Goal: Task Accomplishment & Management: Use online tool/utility

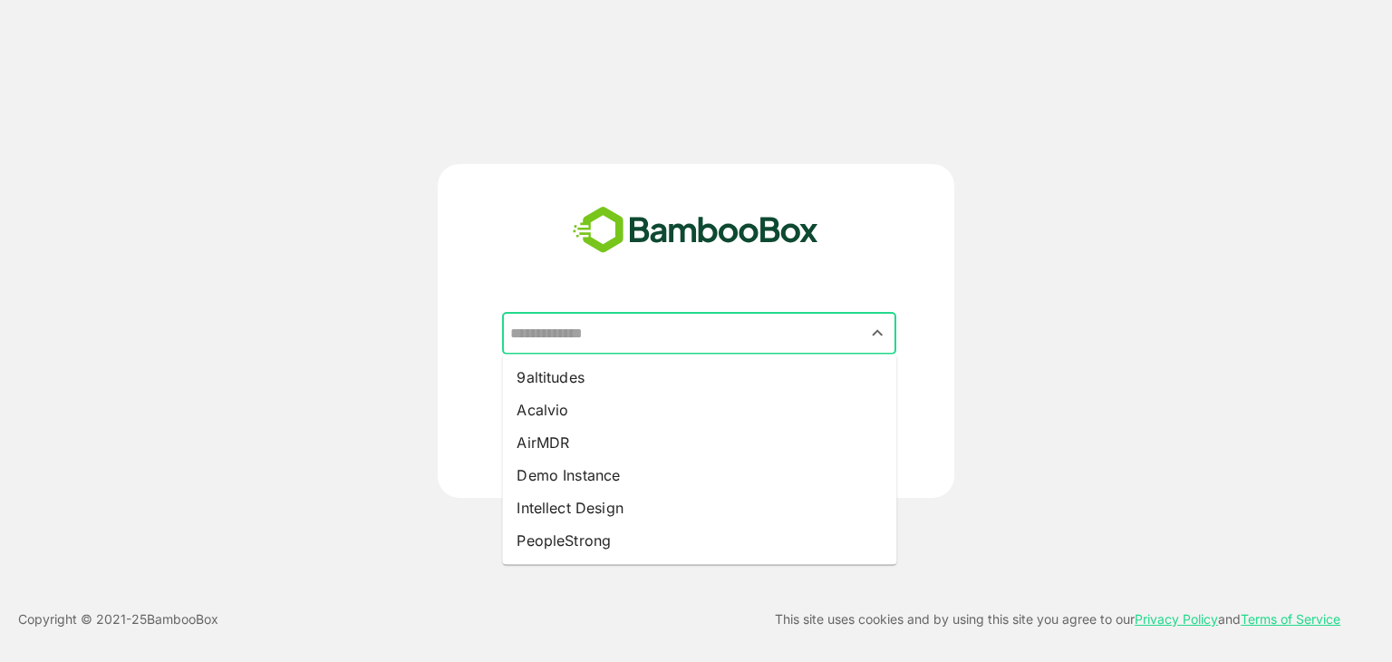
click at [594, 341] on input "text" at bounding box center [699, 333] width 387 height 34
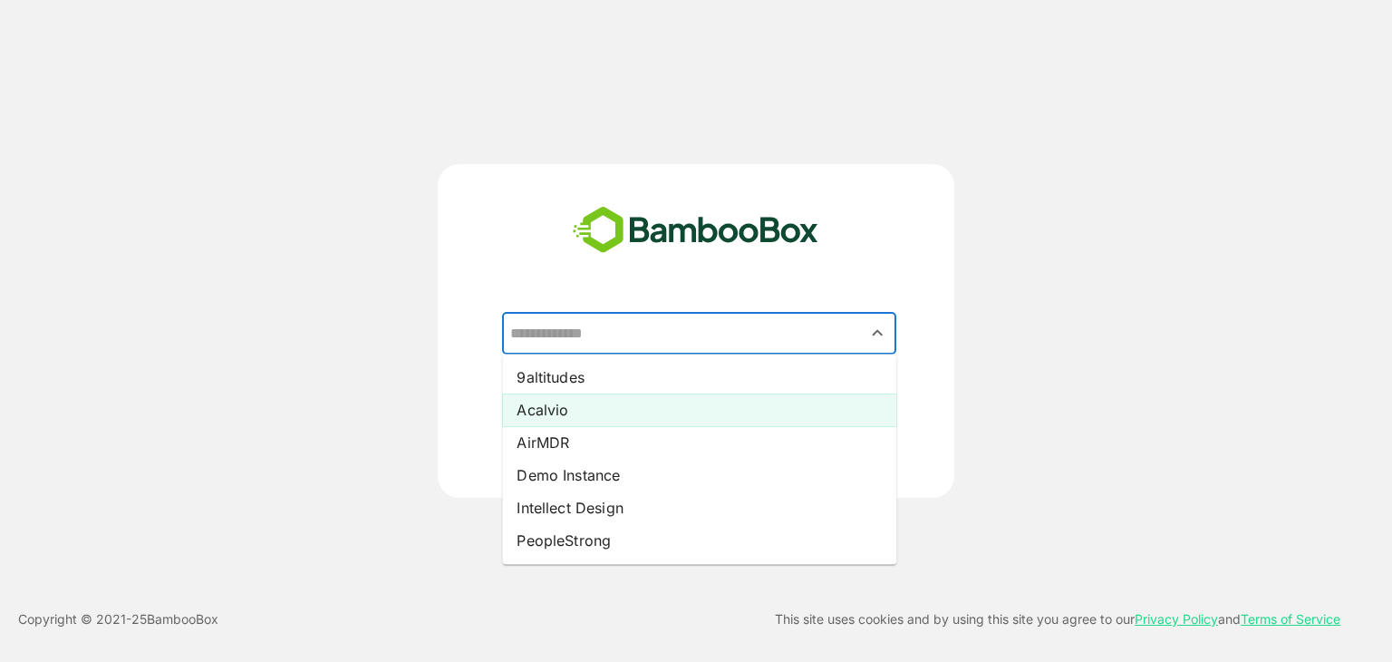
click at [562, 402] on li "Acalvio" at bounding box center [699, 409] width 394 height 33
type input "*******"
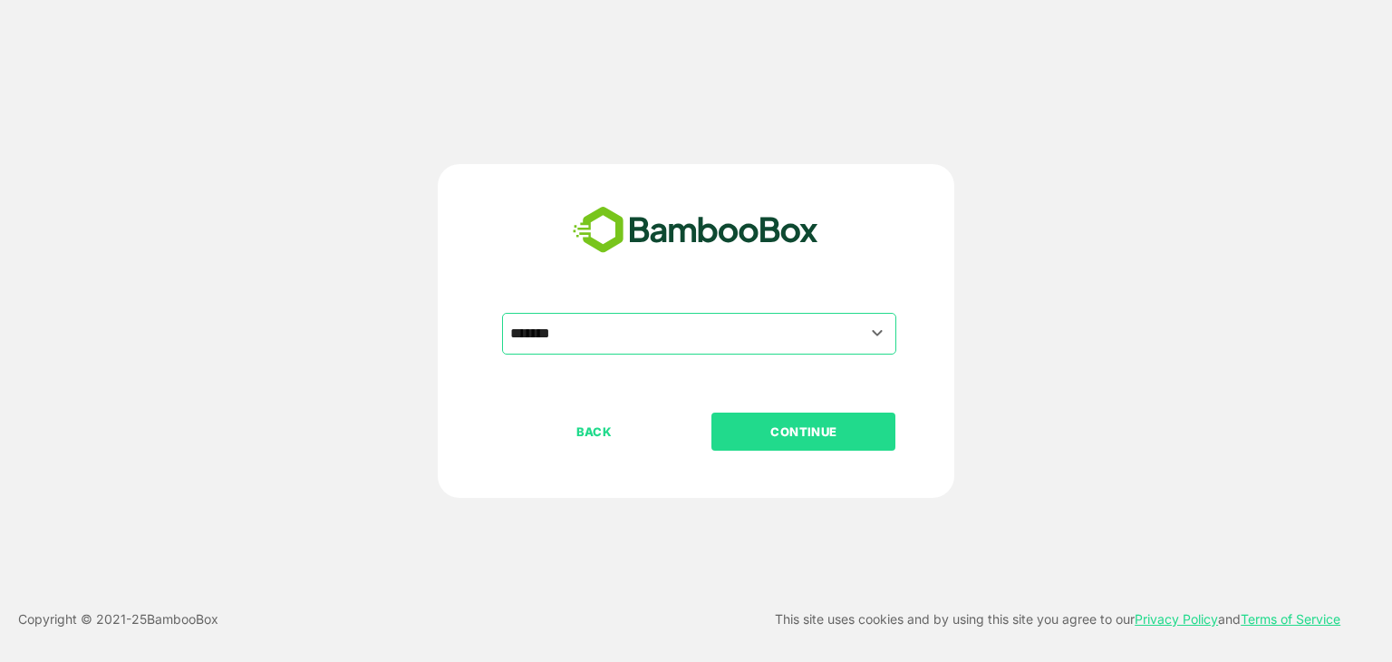
click at [787, 442] on button "CONTINUE" at bounding box center [804, 431] width 184 height 38
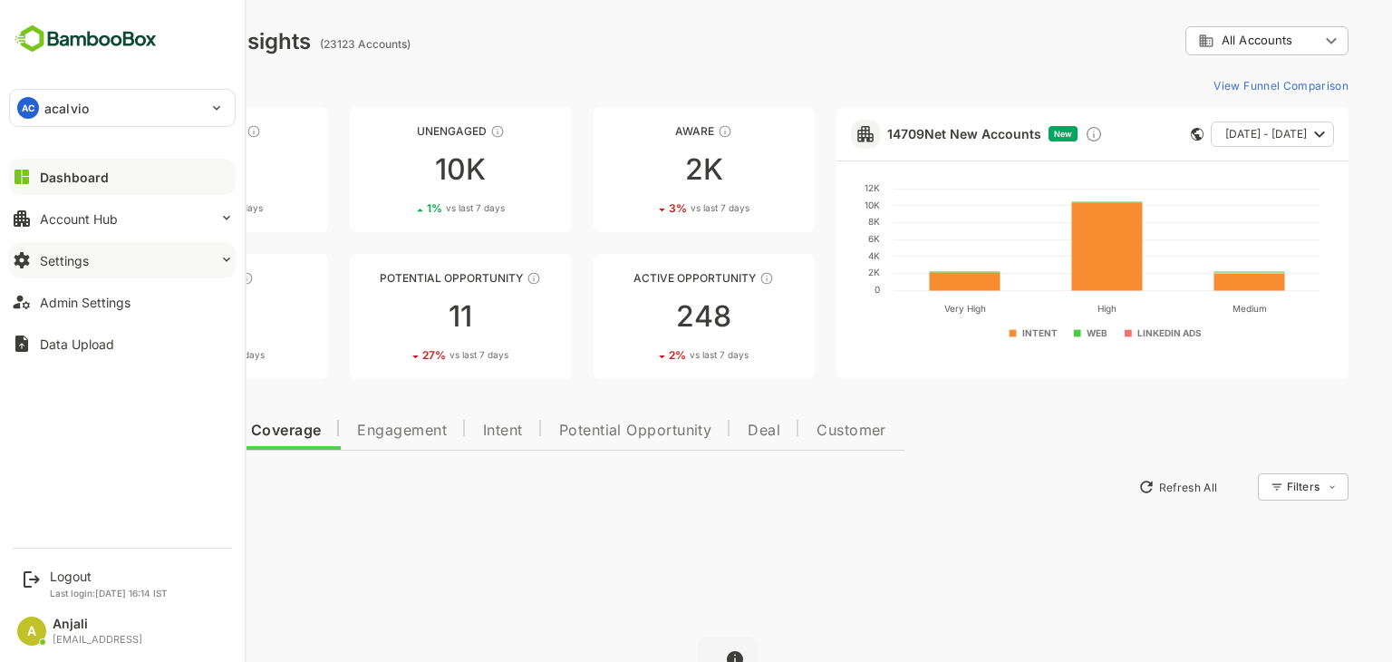
click at [91, 268] on button "Settings" at bounding box center [122, 260] width 227 height 36
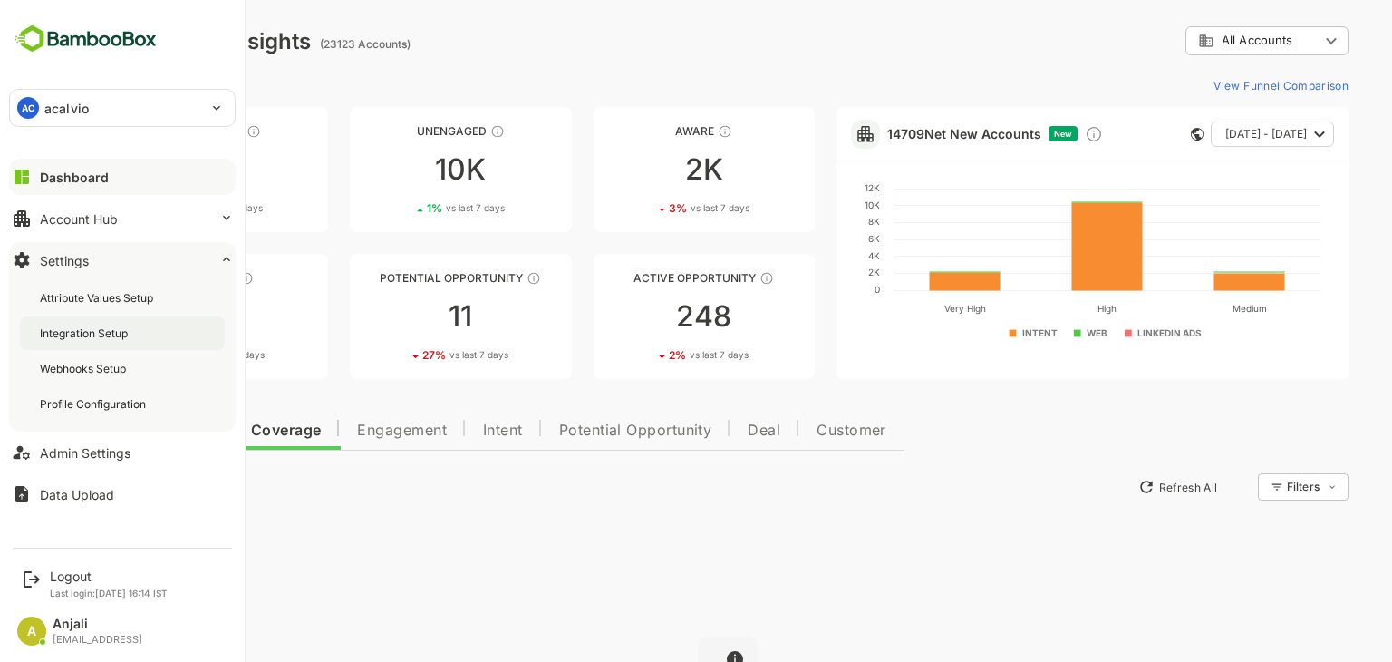
click at [122, 328] on div "Integration Setup" at bounding box center [86, 332] width 92 height 15
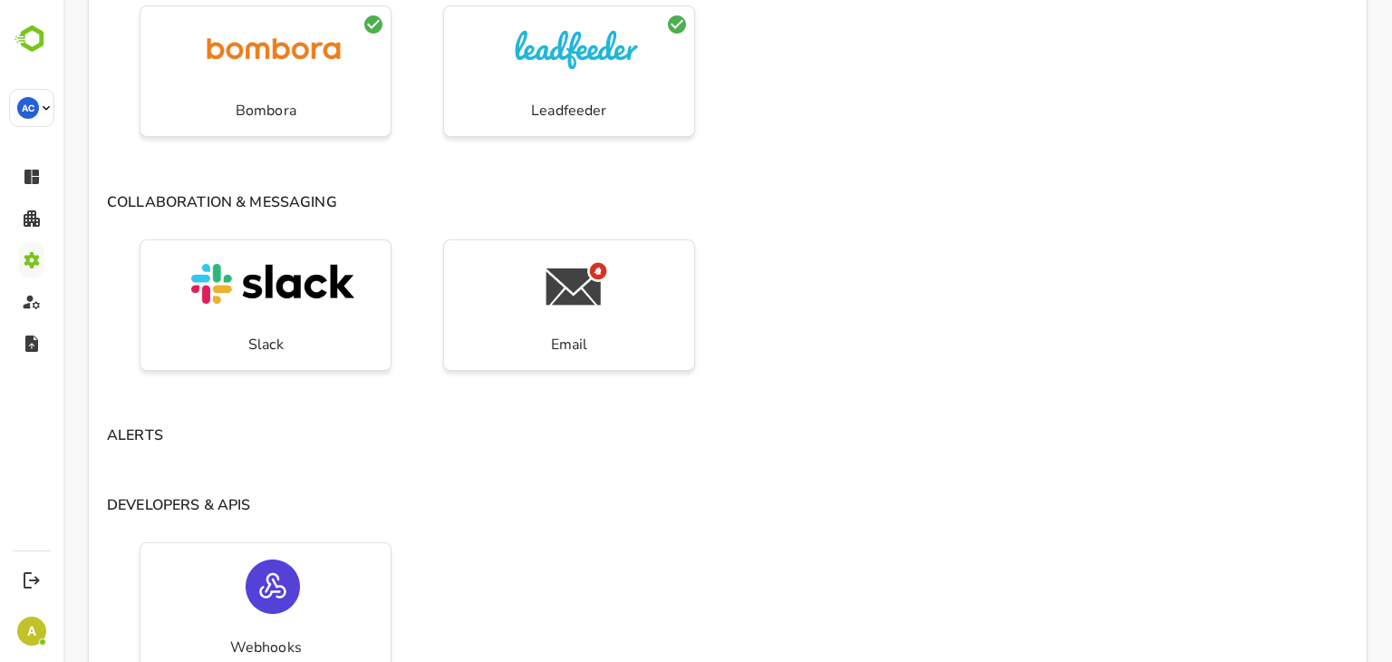
scroll to position [1378, 0]
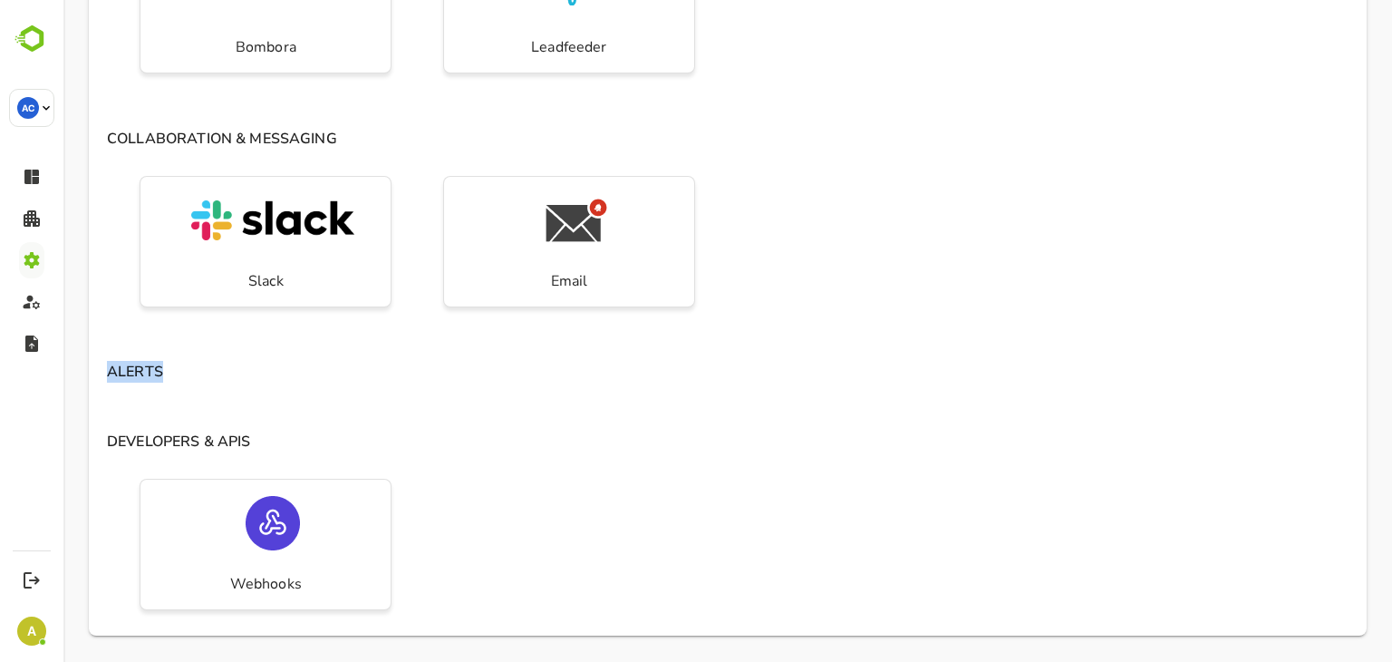
drag, startPoint x: 178, startPoint y: 363, endPoint x: 94, endPoint y: 371, distance: 83.7
click at [94, 371] on h4 "ALERTS" at bounding box center [728, 367] width 1278 height 31
click at [725, 363] on h4 "ALERTS" at bounding box center [728, 367] width 1278 height 31
